Goal: Navigation & Orientation: Find specific page/section

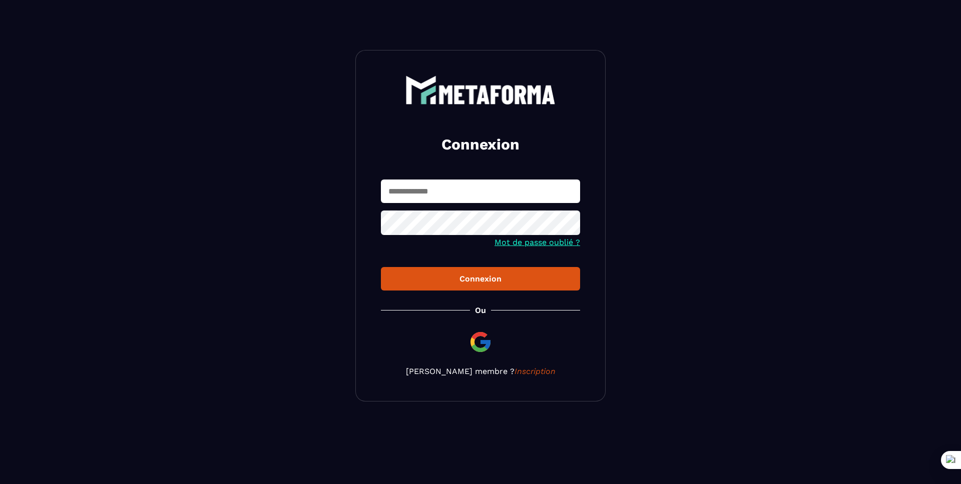
click at [487, 196] on input "text" at bounding box center [480, 192] width 199 height 24
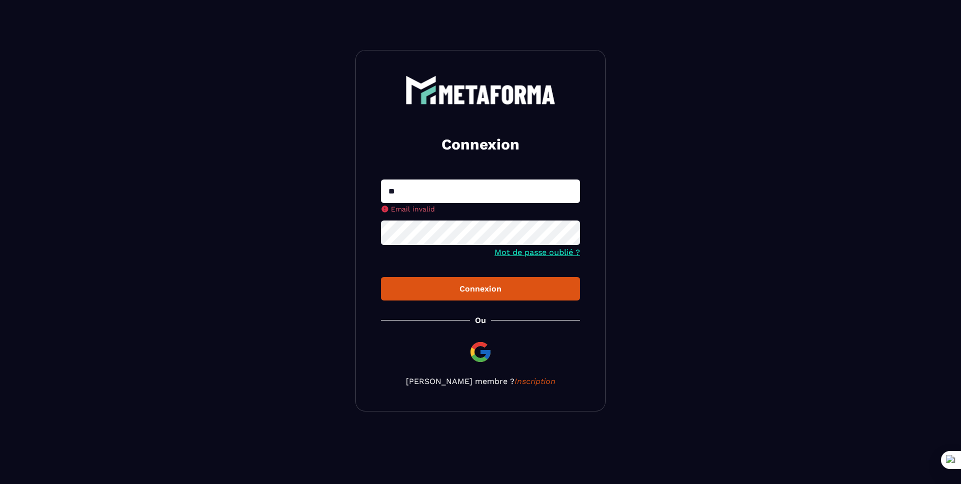
type input "**********"
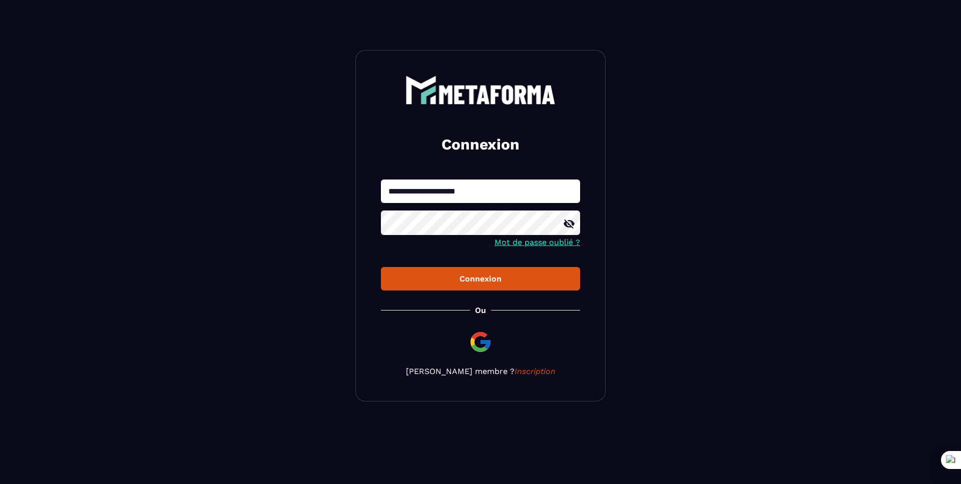
click at [381, 267] on button "Connexion" at bounding box center [480, 279] width 199 height 24
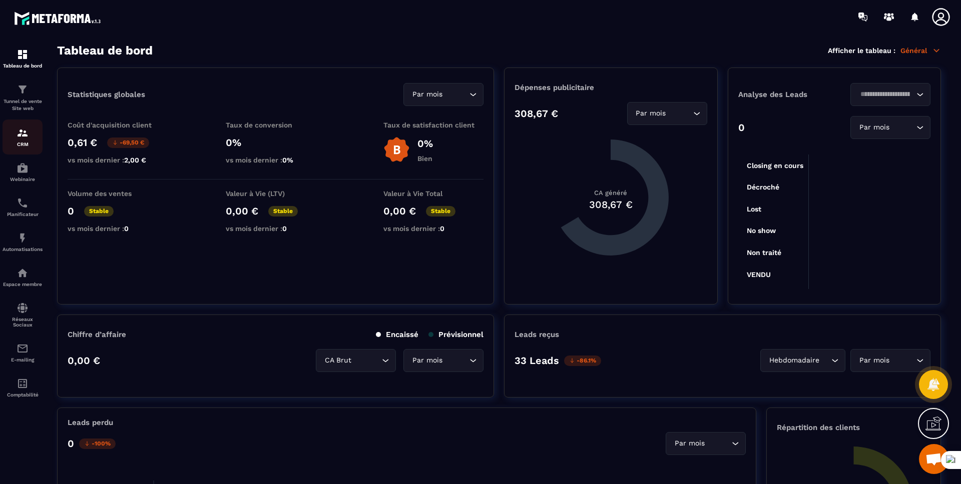
click at [17, 140] on div "CRM" at bounding box center [23, 137] width 40 height 20
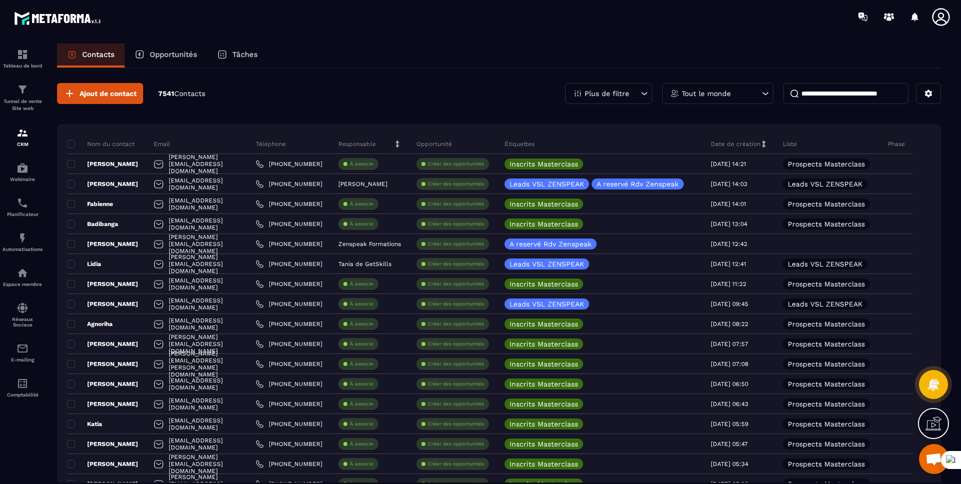
click at [938, 17] on icon at bounding box center [941, 17] width 20 height 20
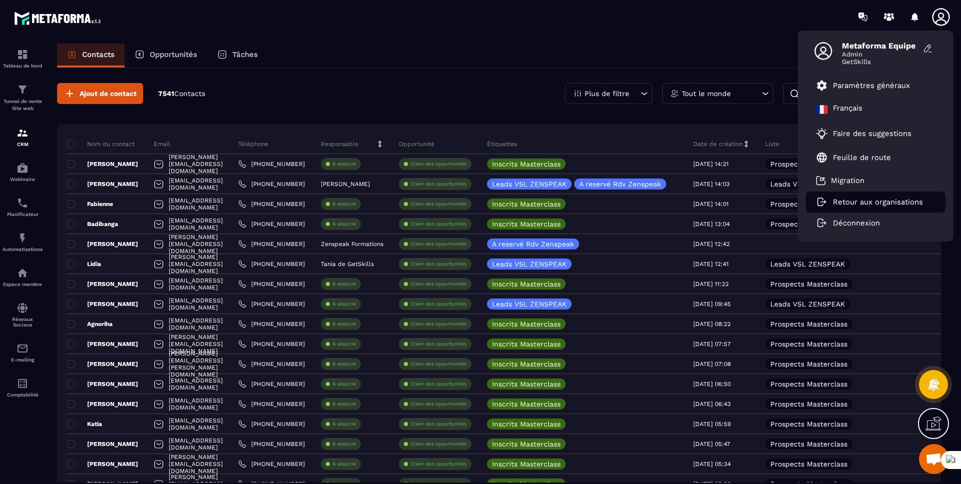
click at [836, 205] on p "Retour aux organisations" at bounding box center [878, 202] width 90 height 9
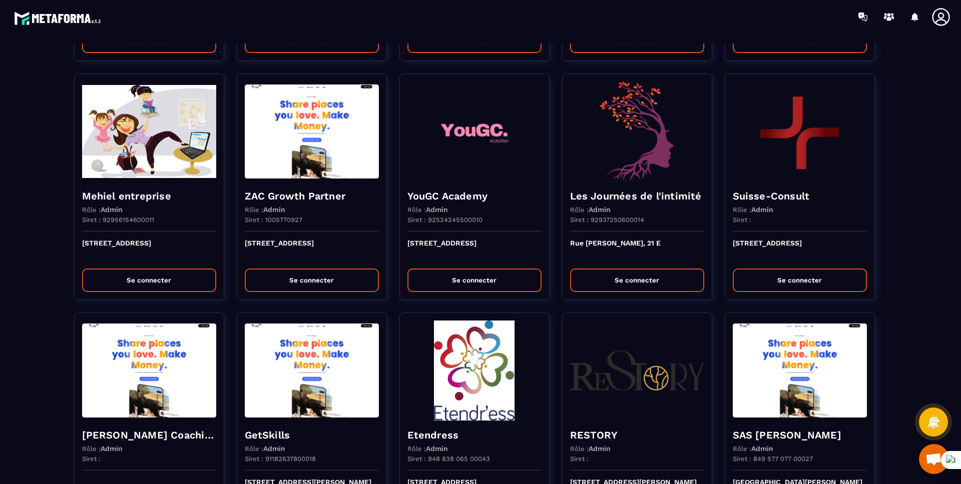
scroll to position [938, 0]
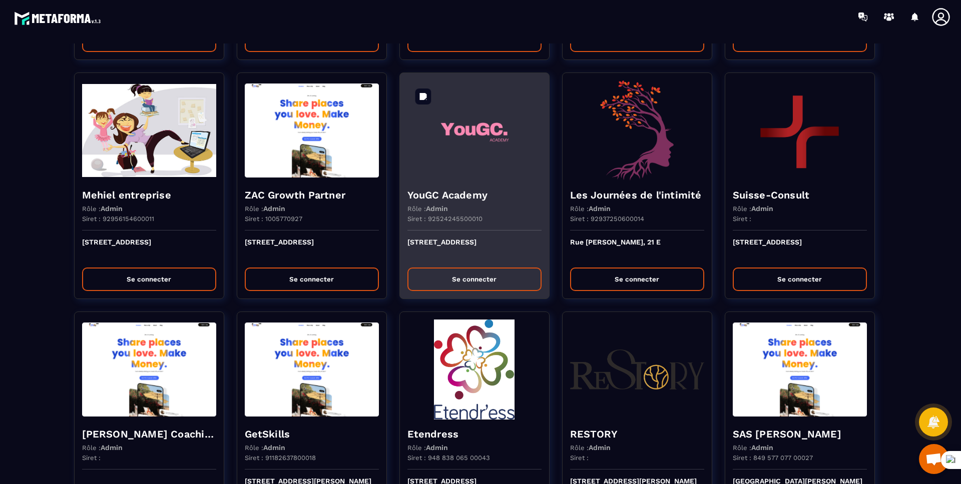
click at [443, 177] on img at bounding box center [474, 131] width 134 height 100
